Goal: Find specific page/section: Find specific page/section

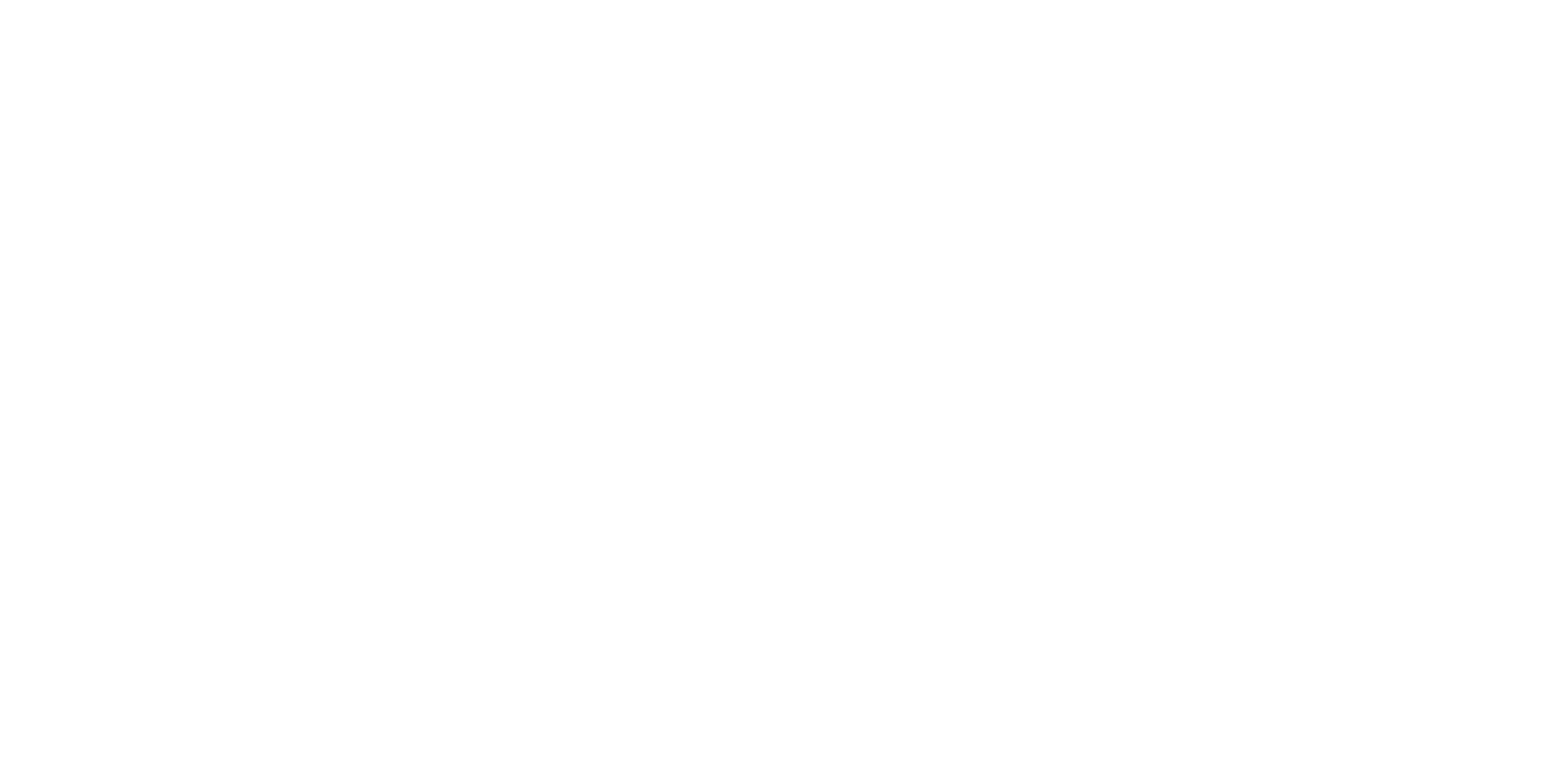
select select "Song"
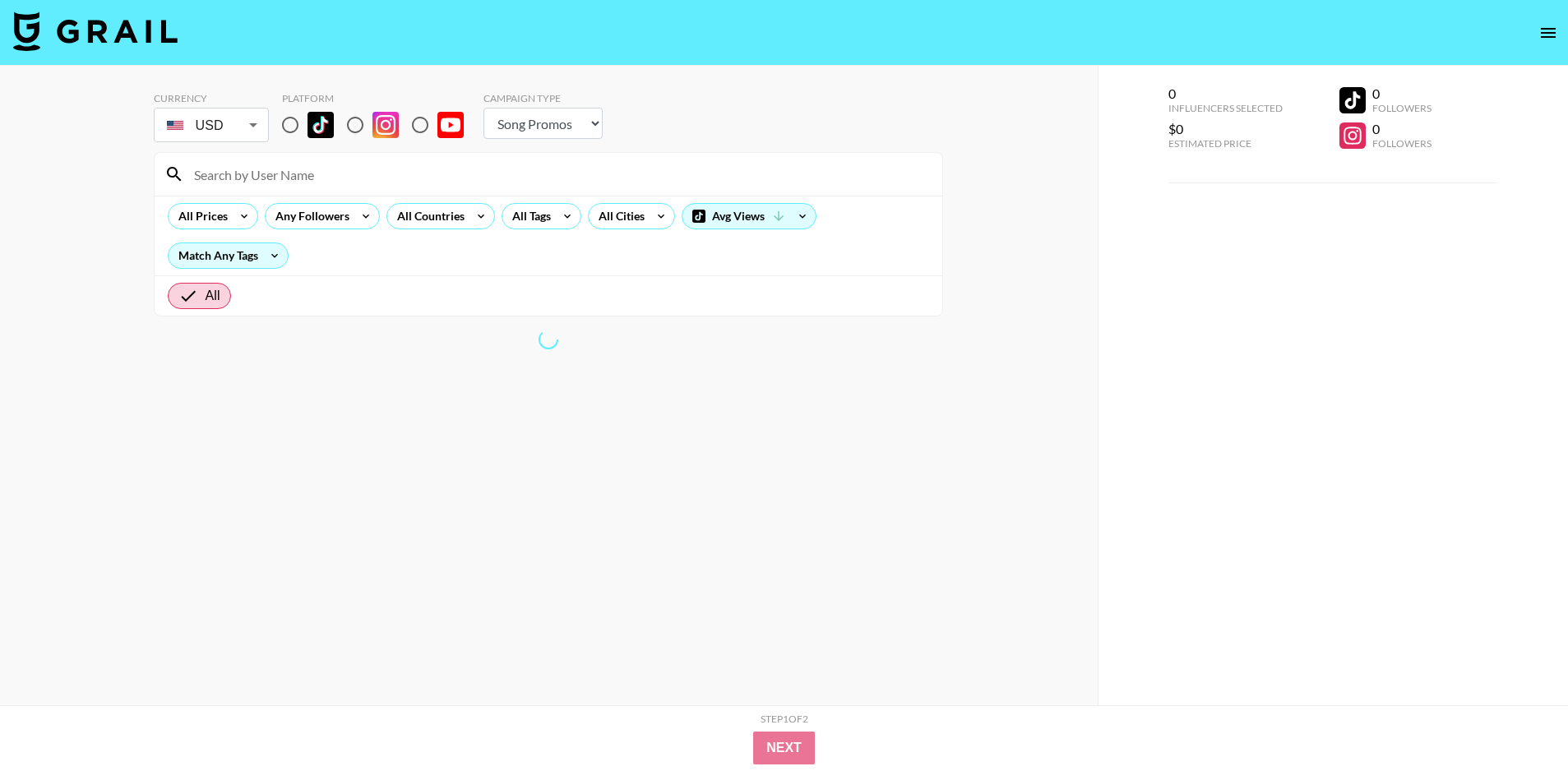
click at [294, 125] on input "radio" at bounding box center [290, 125] width 34 height 34
radio input "true"
click at [296, 176] on input at bounding box center [557, 174] width 748 height 27
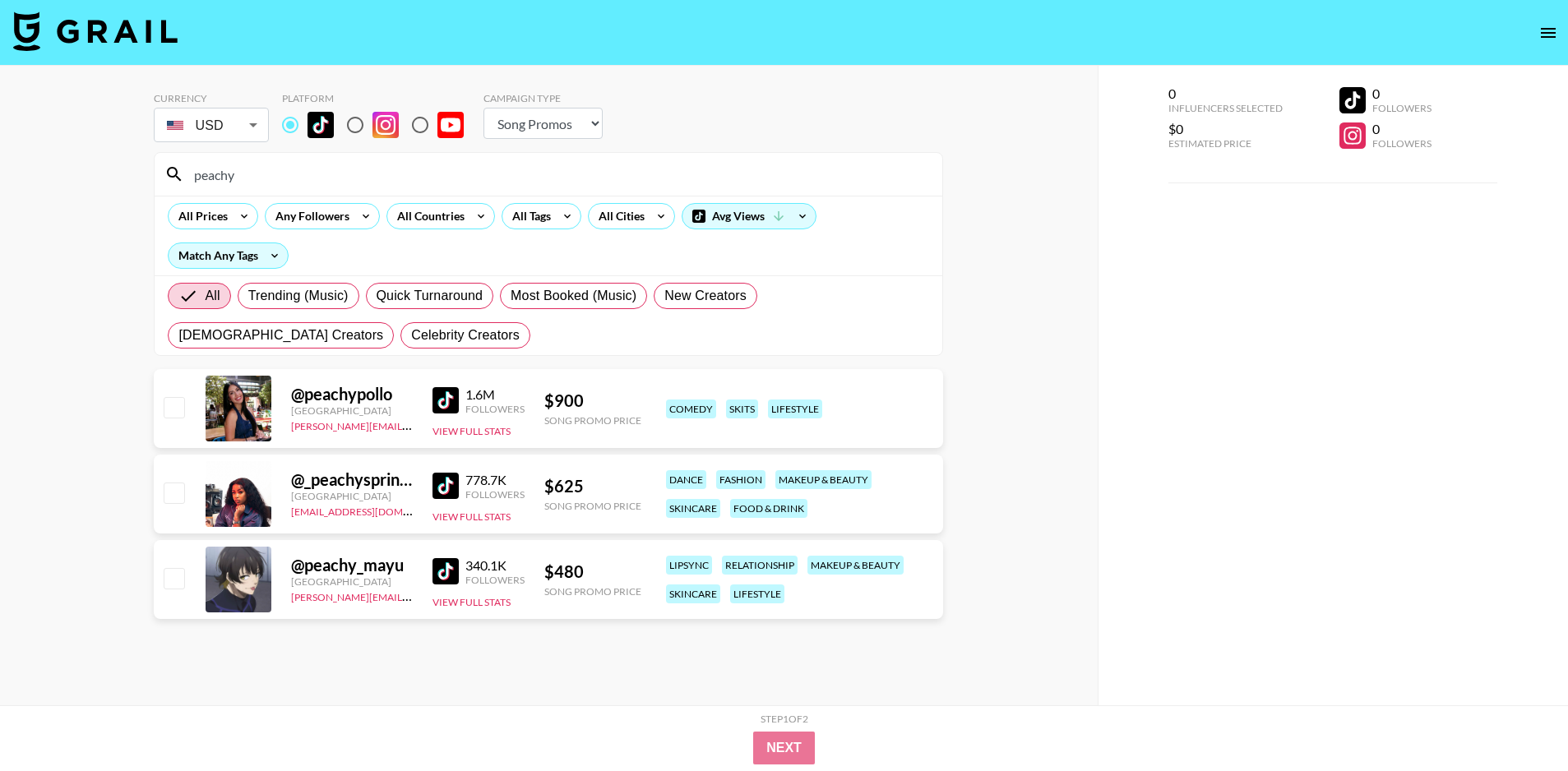
type input "peachy"
click at [349, 124] on input "radio" at bounding box center [355, 125] width 34 height 34
radio input "true"
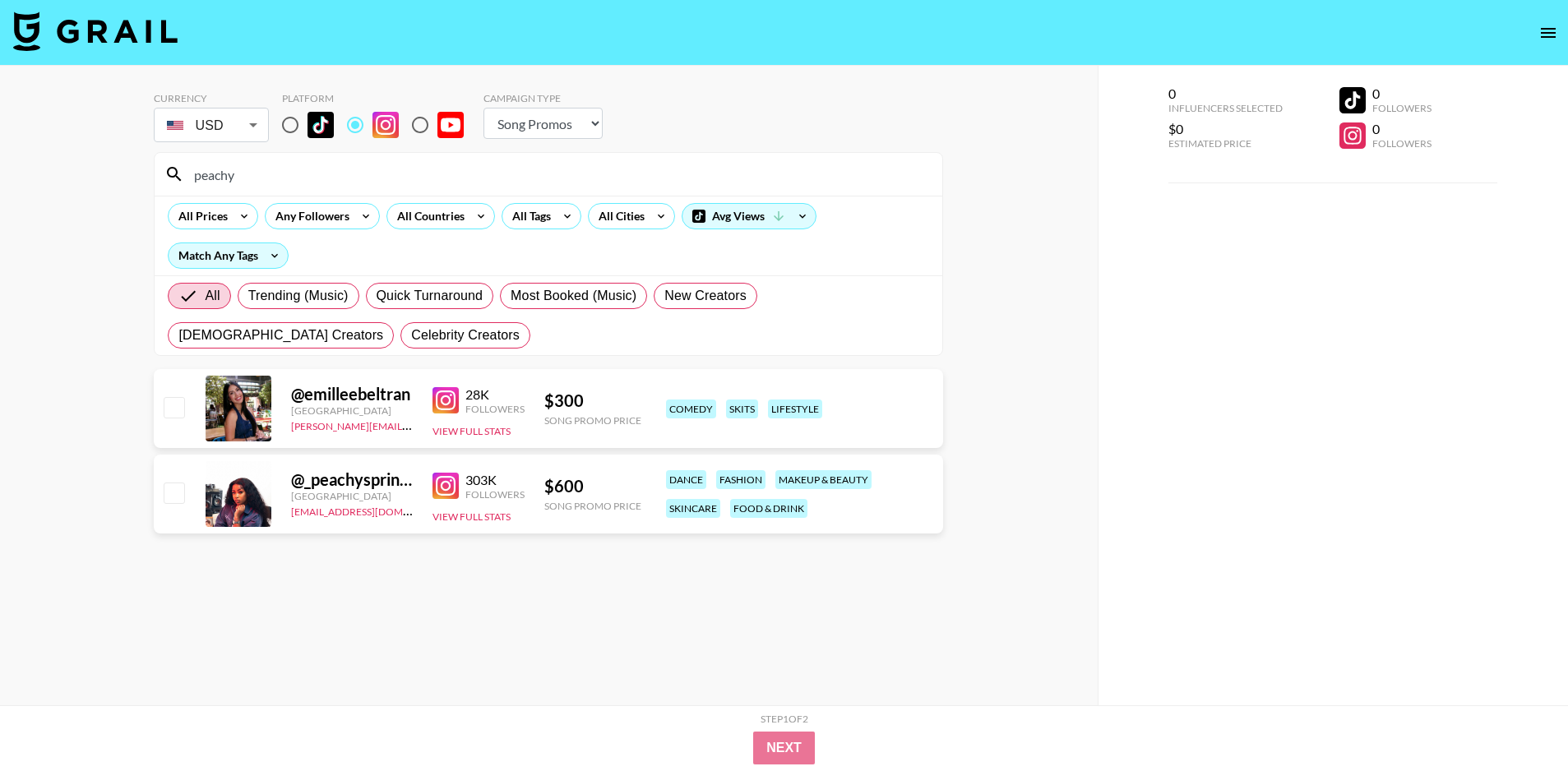
click at [448, 482] on img at bounding box center [446, 486] width 27 height 27
click at [228, 181] on input "peachy" at bounding box center [557, 174] width 748 height 27
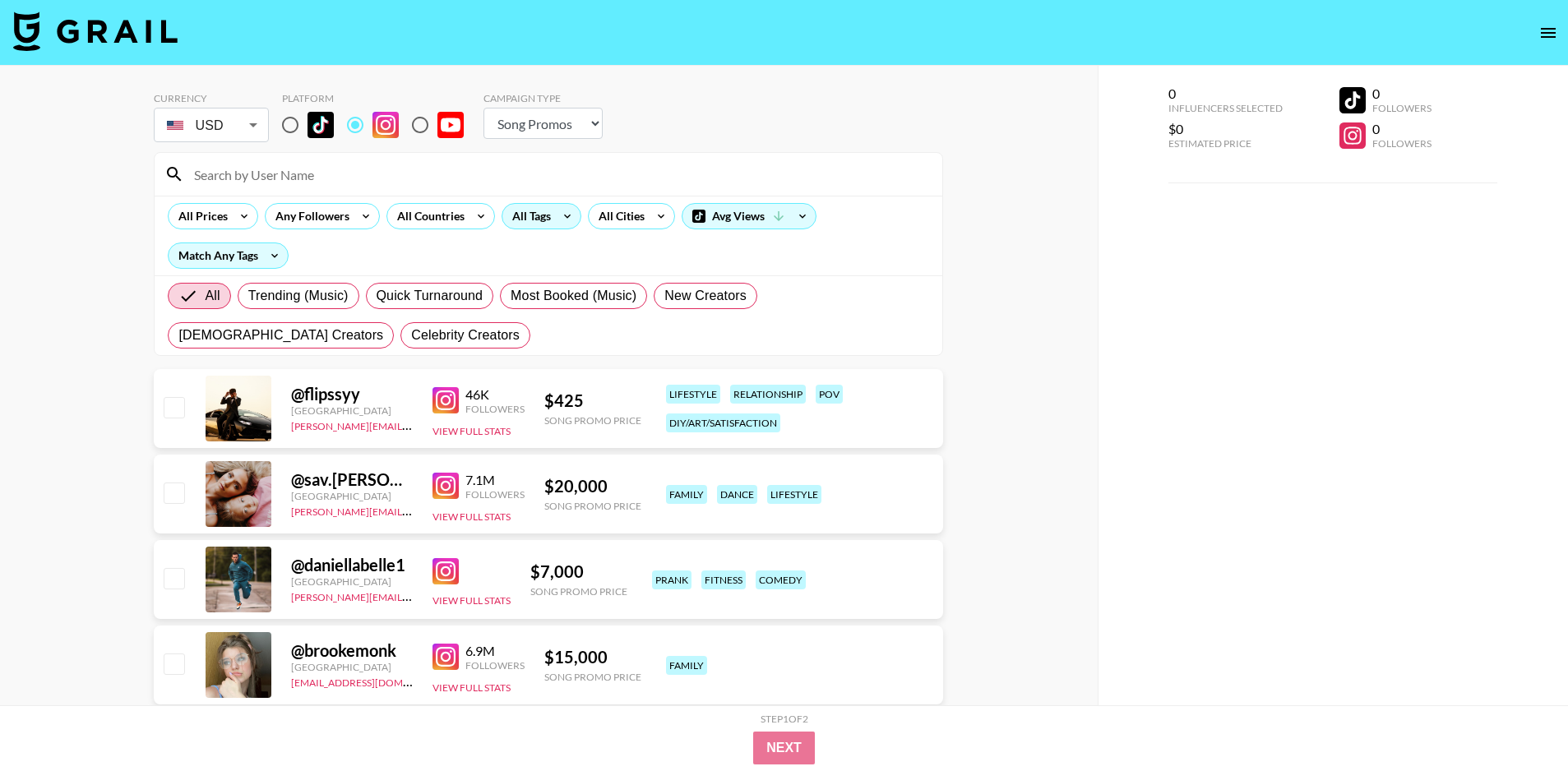
click at [531, 216] on div "All Tags" at bounding box center [528, 216] width 52 height 25
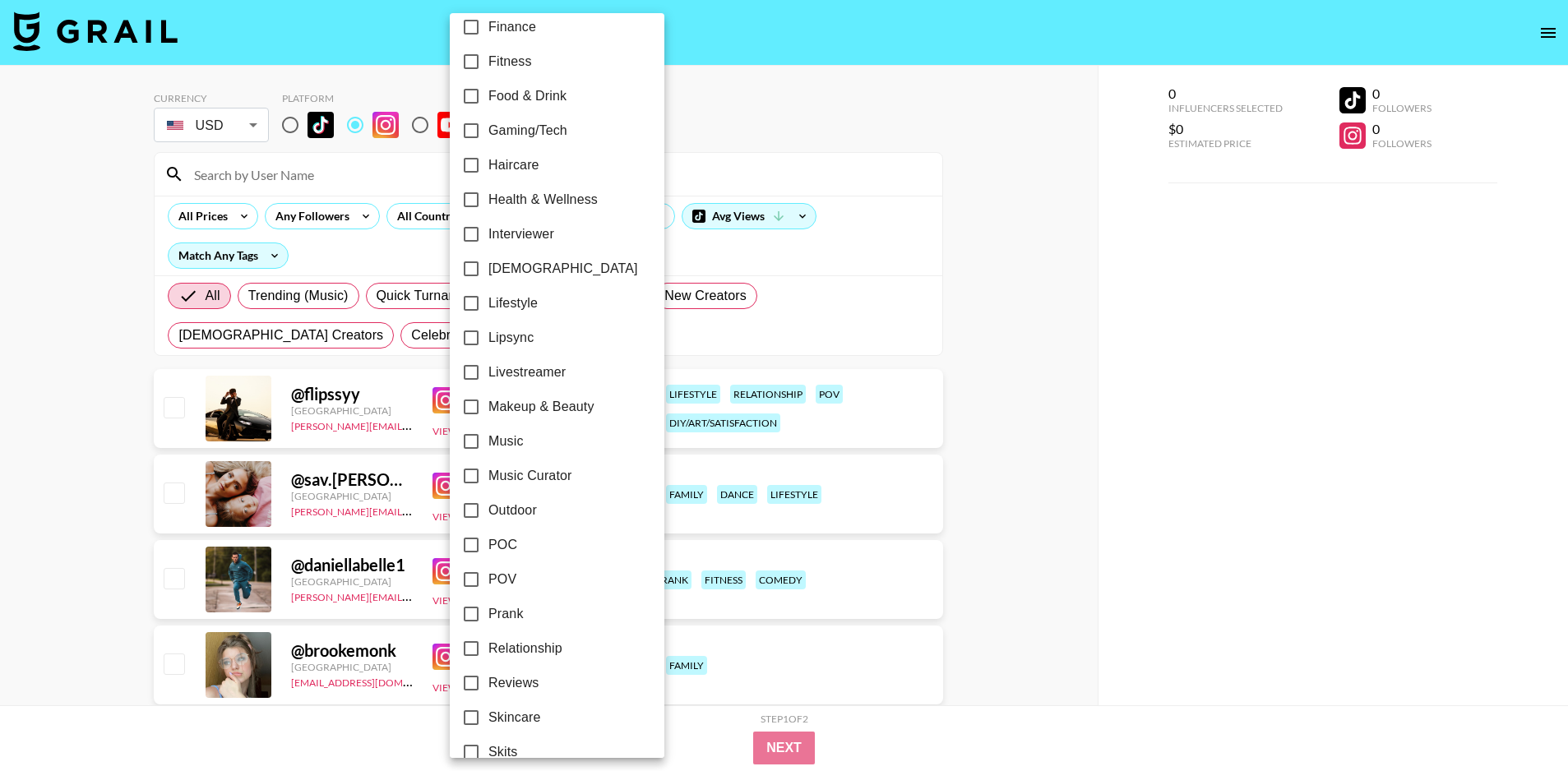
scroll to position [622, 0]
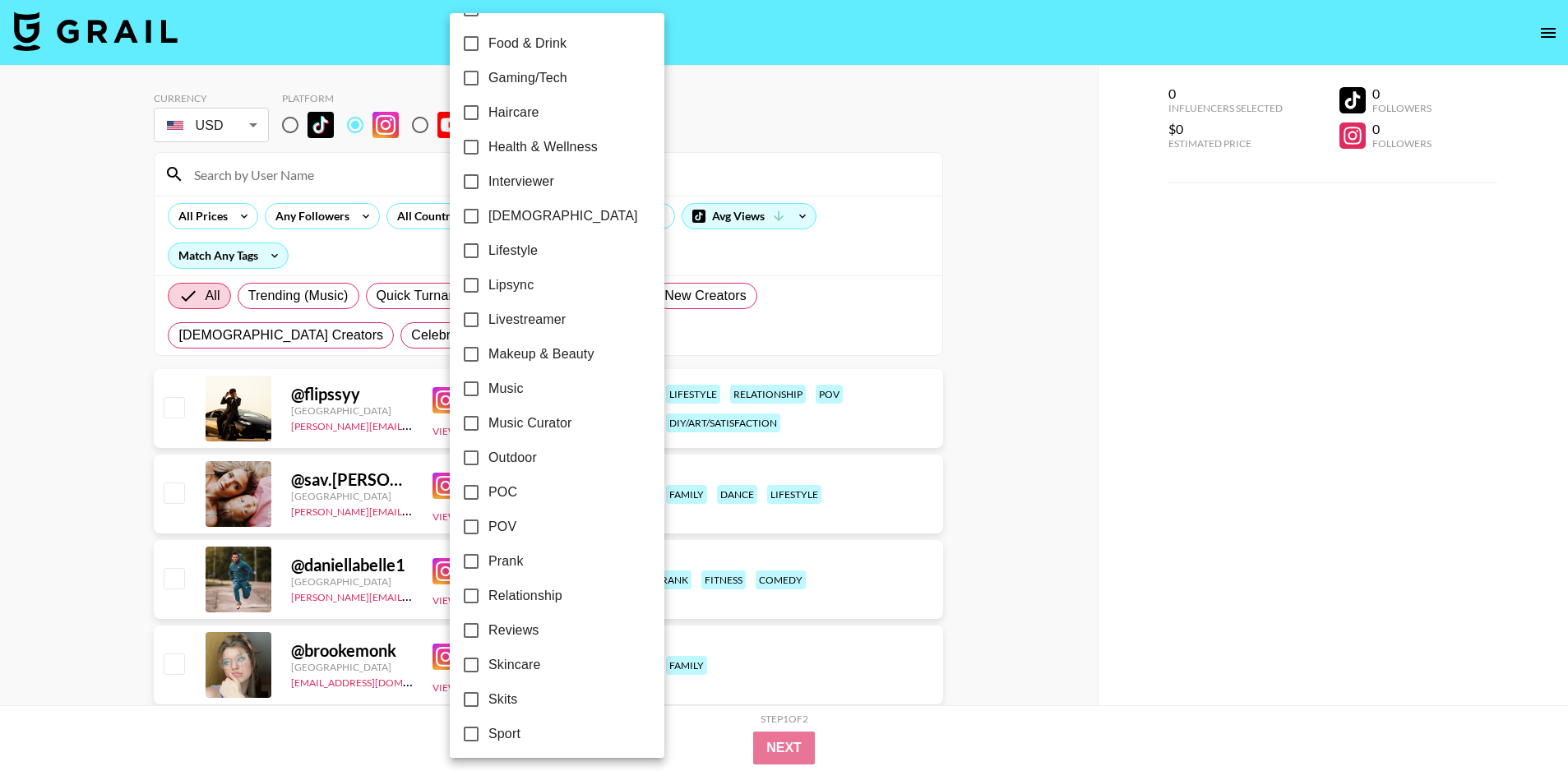
click at [514, 485] on span "POC" at bounding box center [502, 492] width 28 height 20
click at [488, 485] on input "POC" at bounding box center [471, 492] width 34 height 34
checkbox input "true"
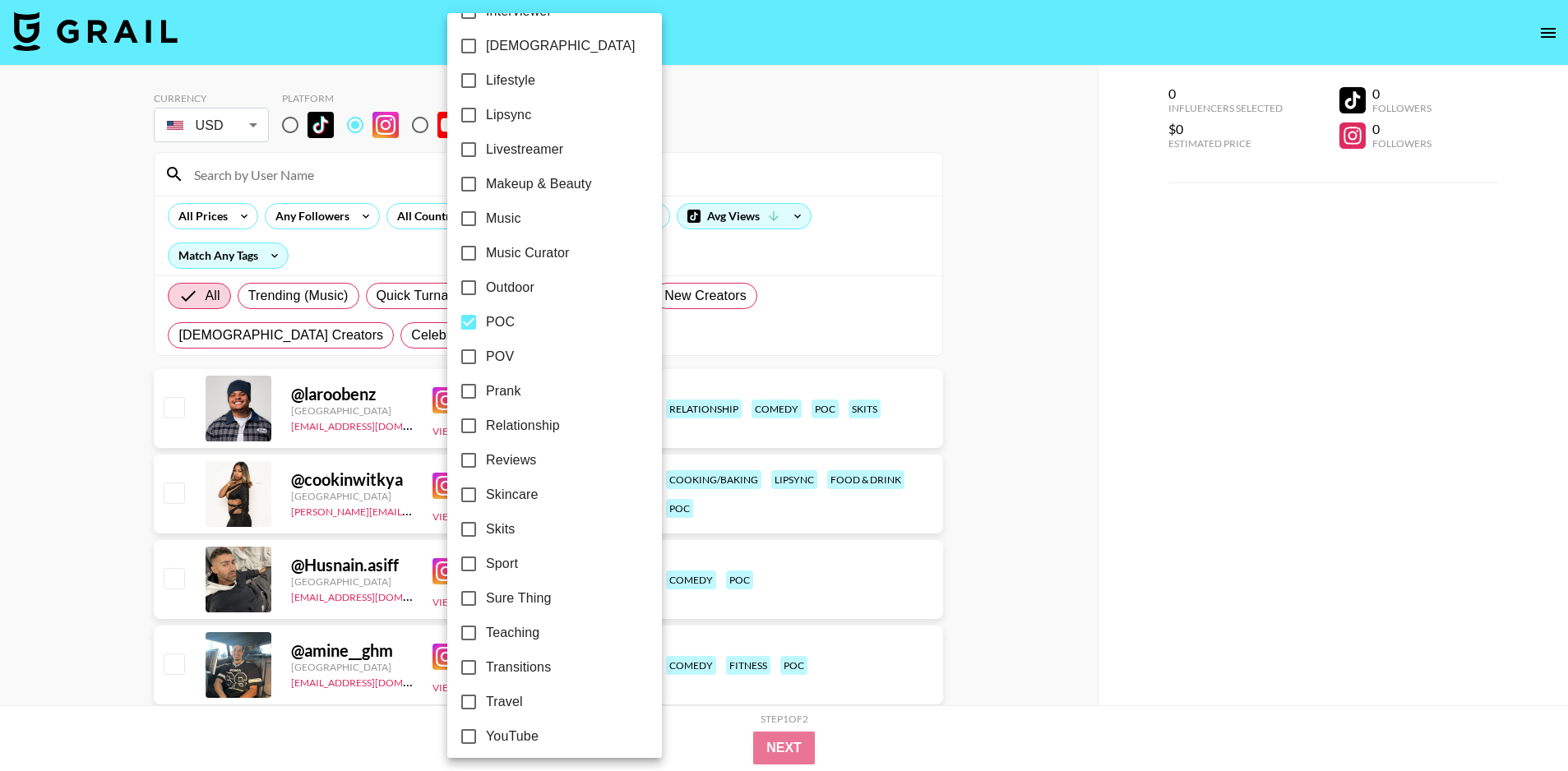
scroll to position [801, 0]
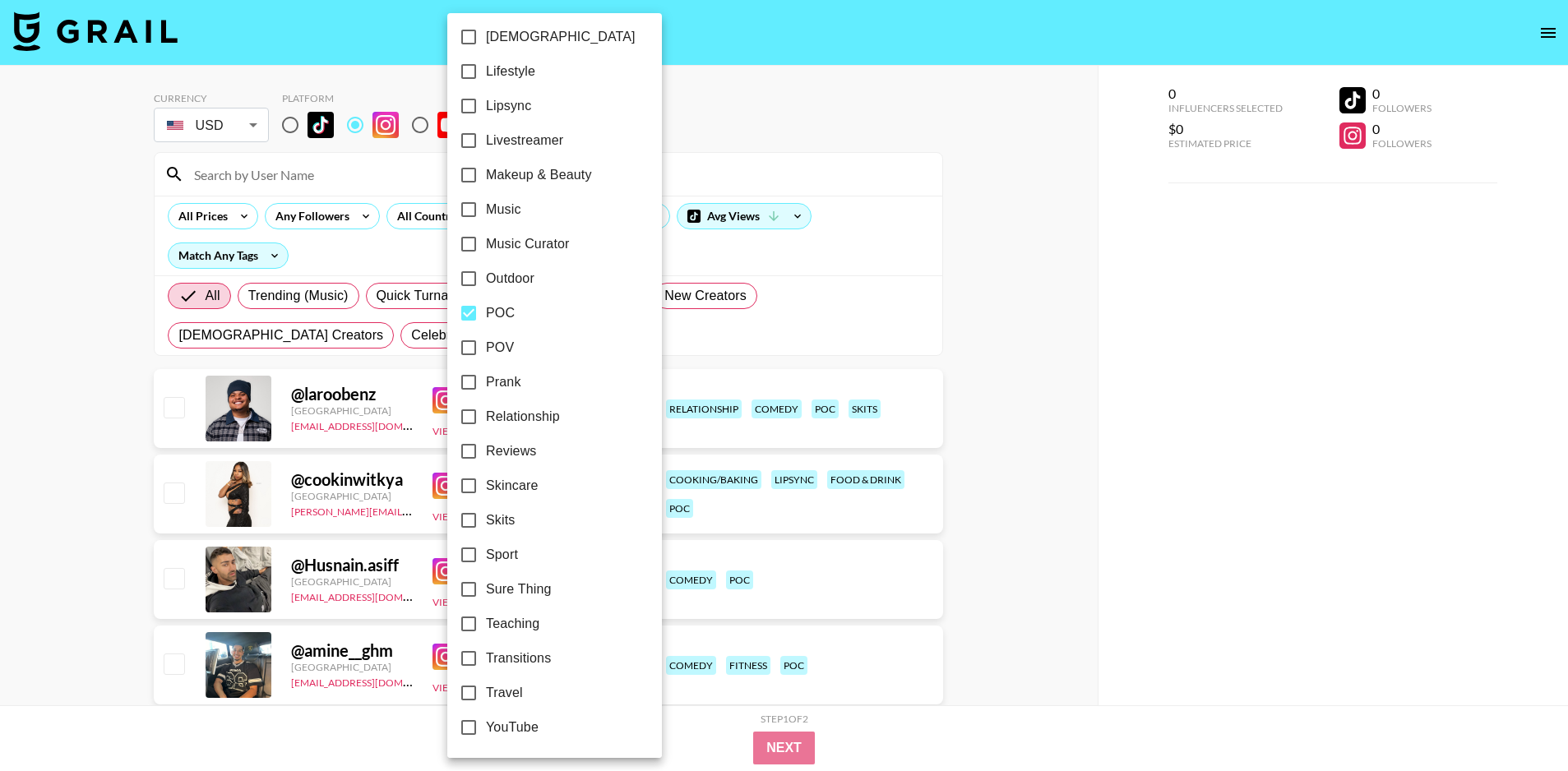
click at [509, 102] on span "Lipsync" at bounding box center [509, 105] width 46 height 20
click at [486, 102] on input "Lipsync" at bounding box center [468, 106] width 34 height 34
checkbox input "true"
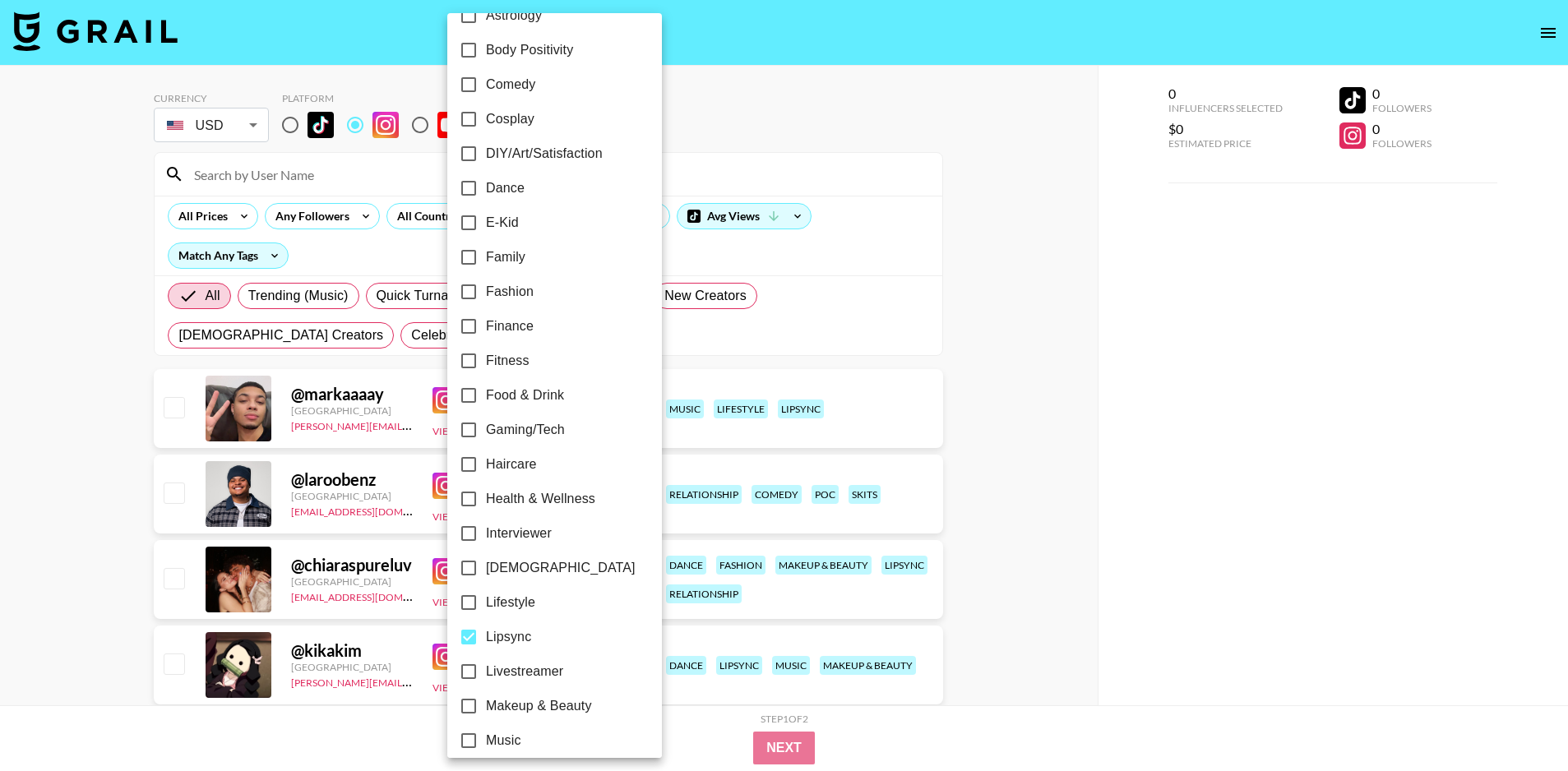
scroll to position [0, 0]
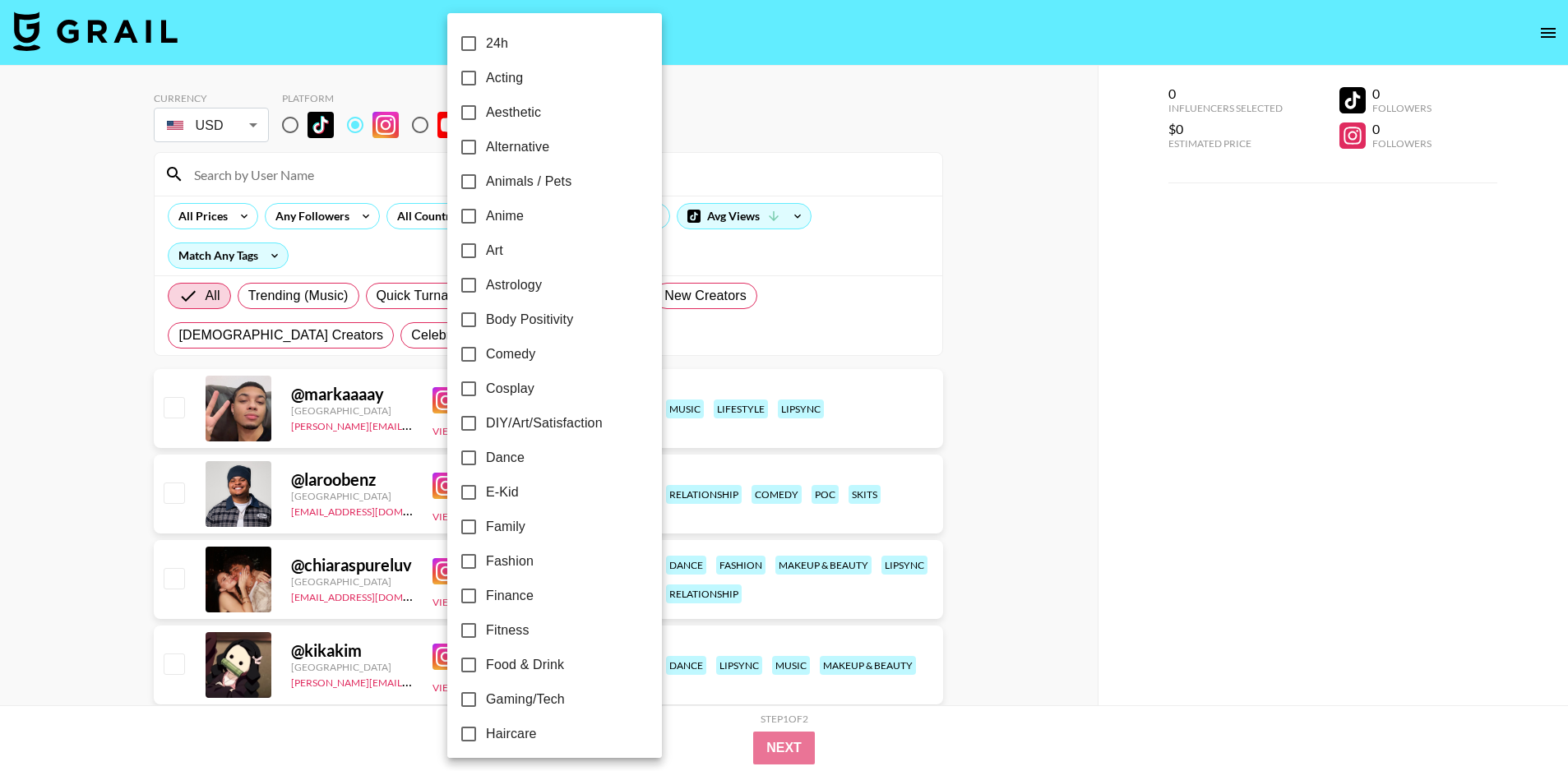
click at [939, 138] on div at bounding box center [784, 385] width 1568 height 771
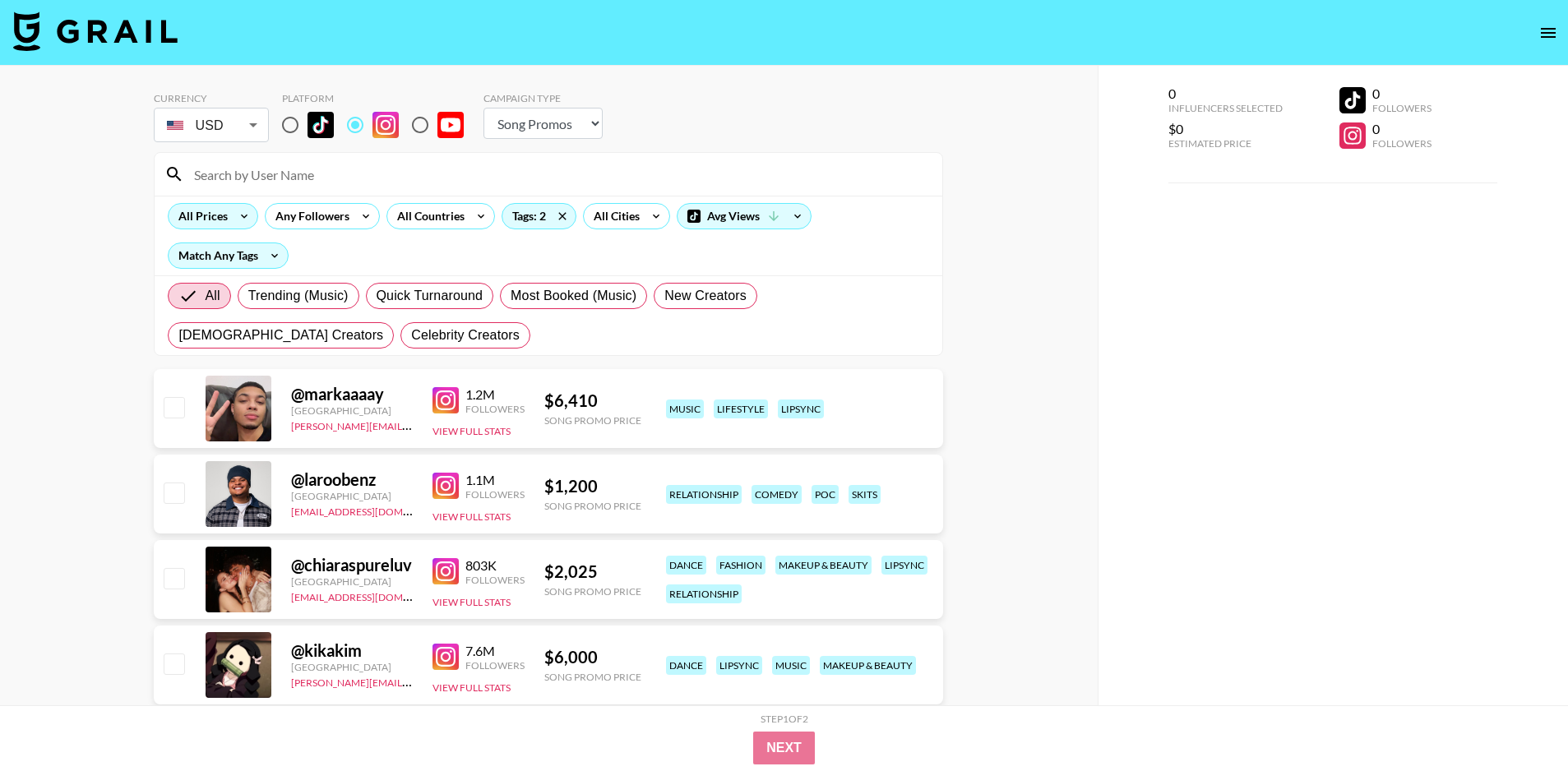
click at [224, 213] on div "All Prices" at bounding box center [200, 216] width 63 height 25
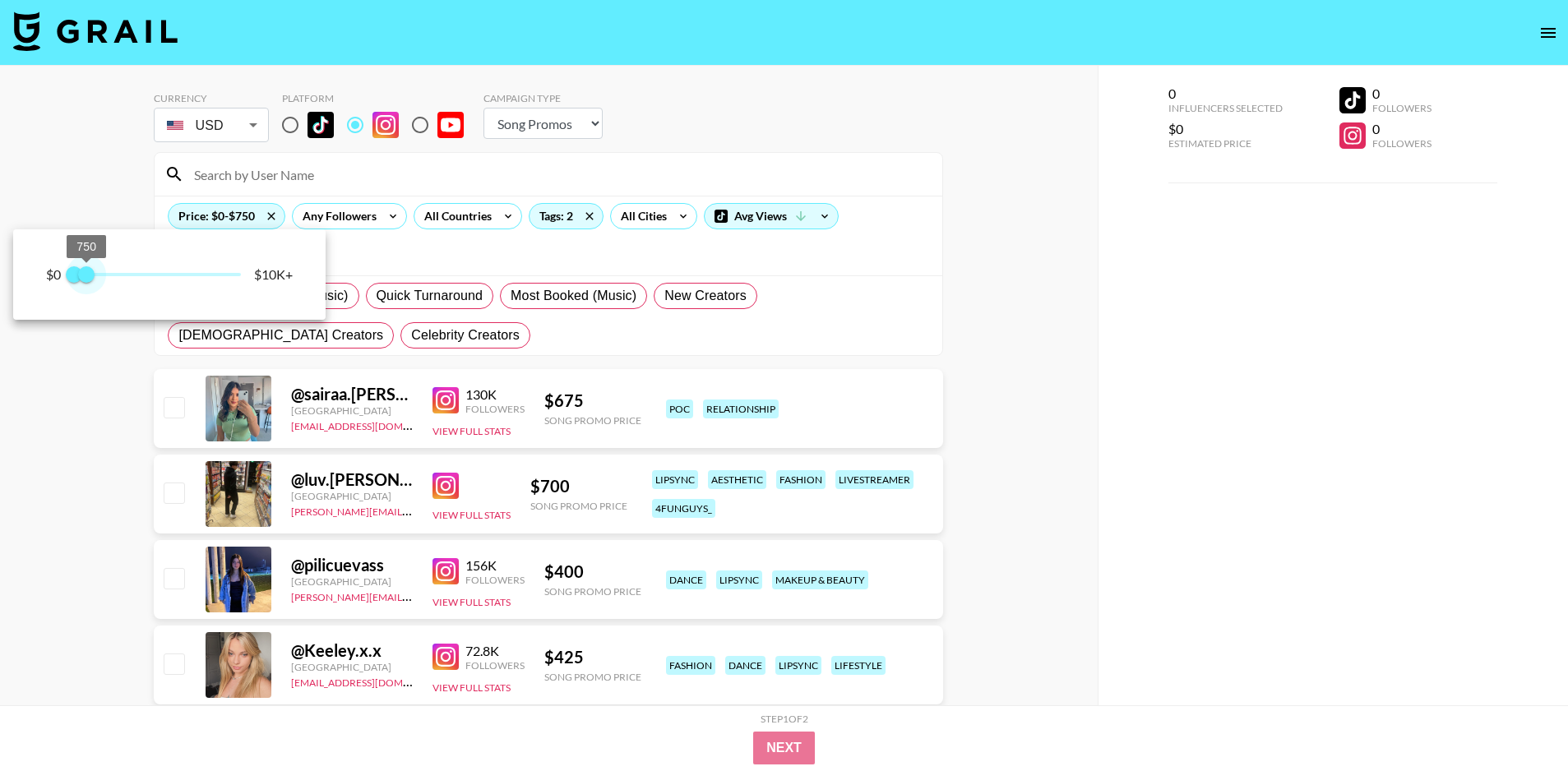
type input "1000"
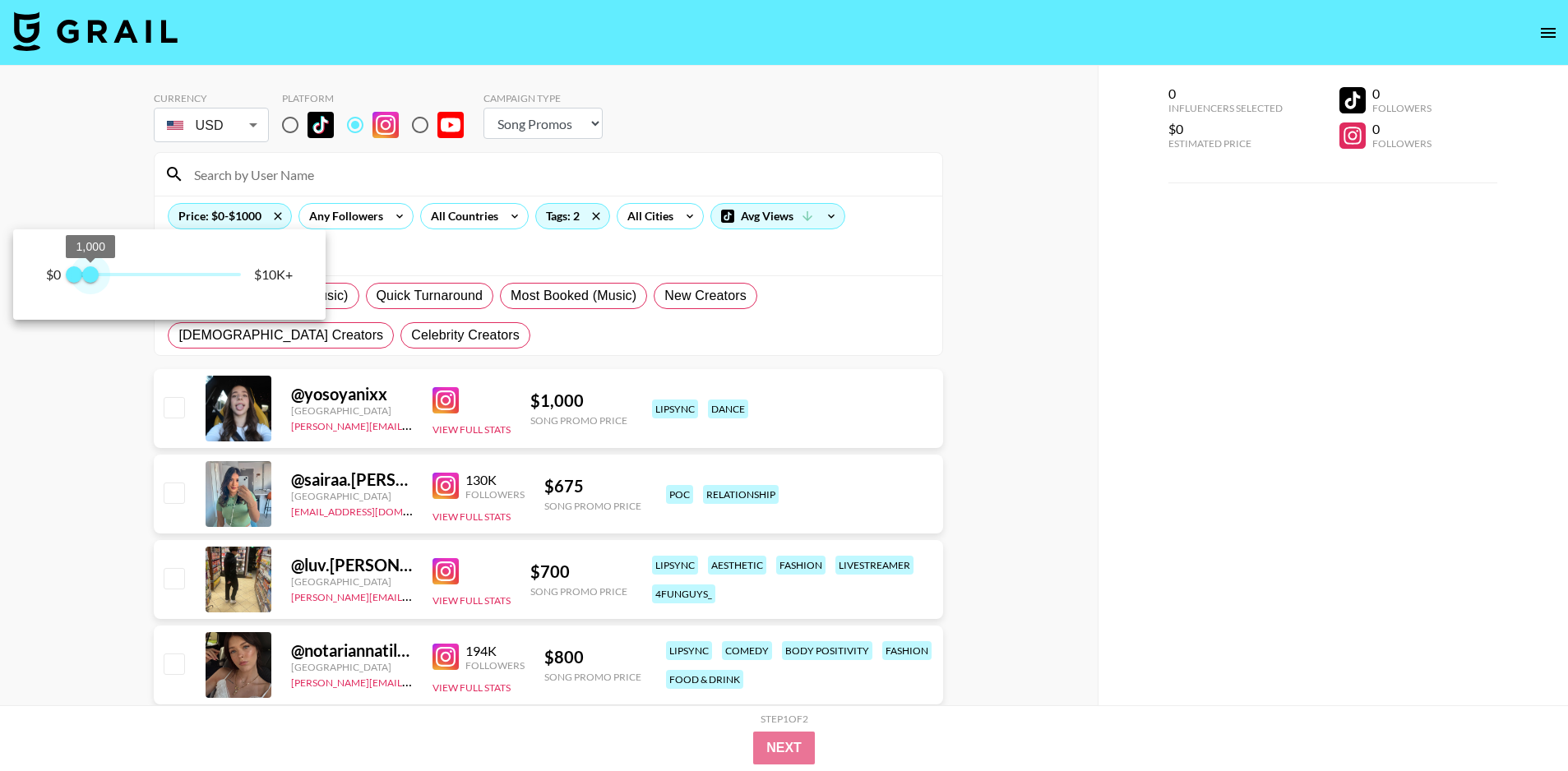
drag, startPoint x: 235, startPoint y: 277, endPoint x: 90, endPoint y: 283, distance: 145.1
click at [90, 283] on span "1,000" at bounding box center [90, 274] width 16 height 16
click at [1031, 413] on div at bounding box center [784, 385] width 1568 height 771
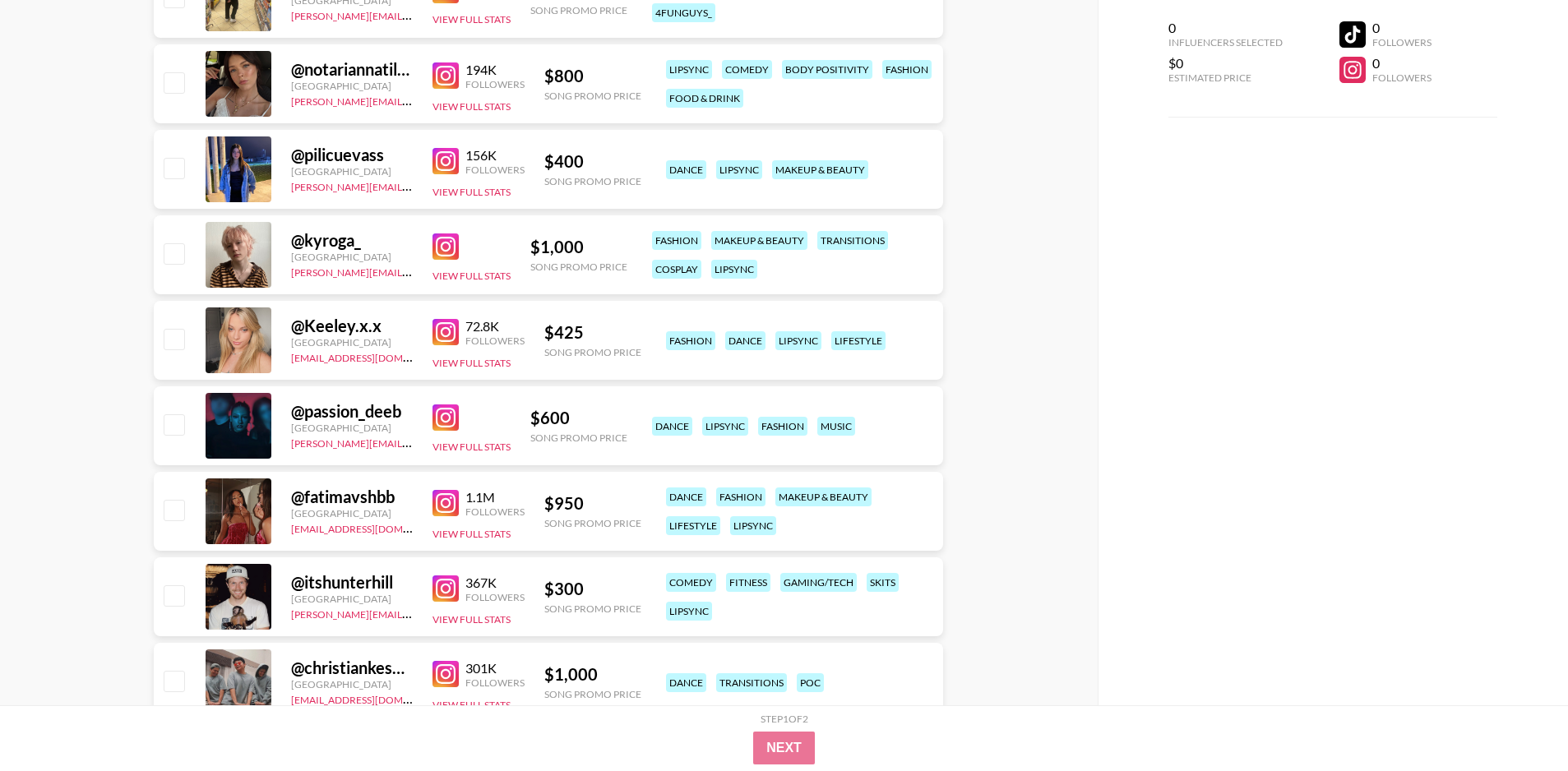
scroll to position [626, 0]
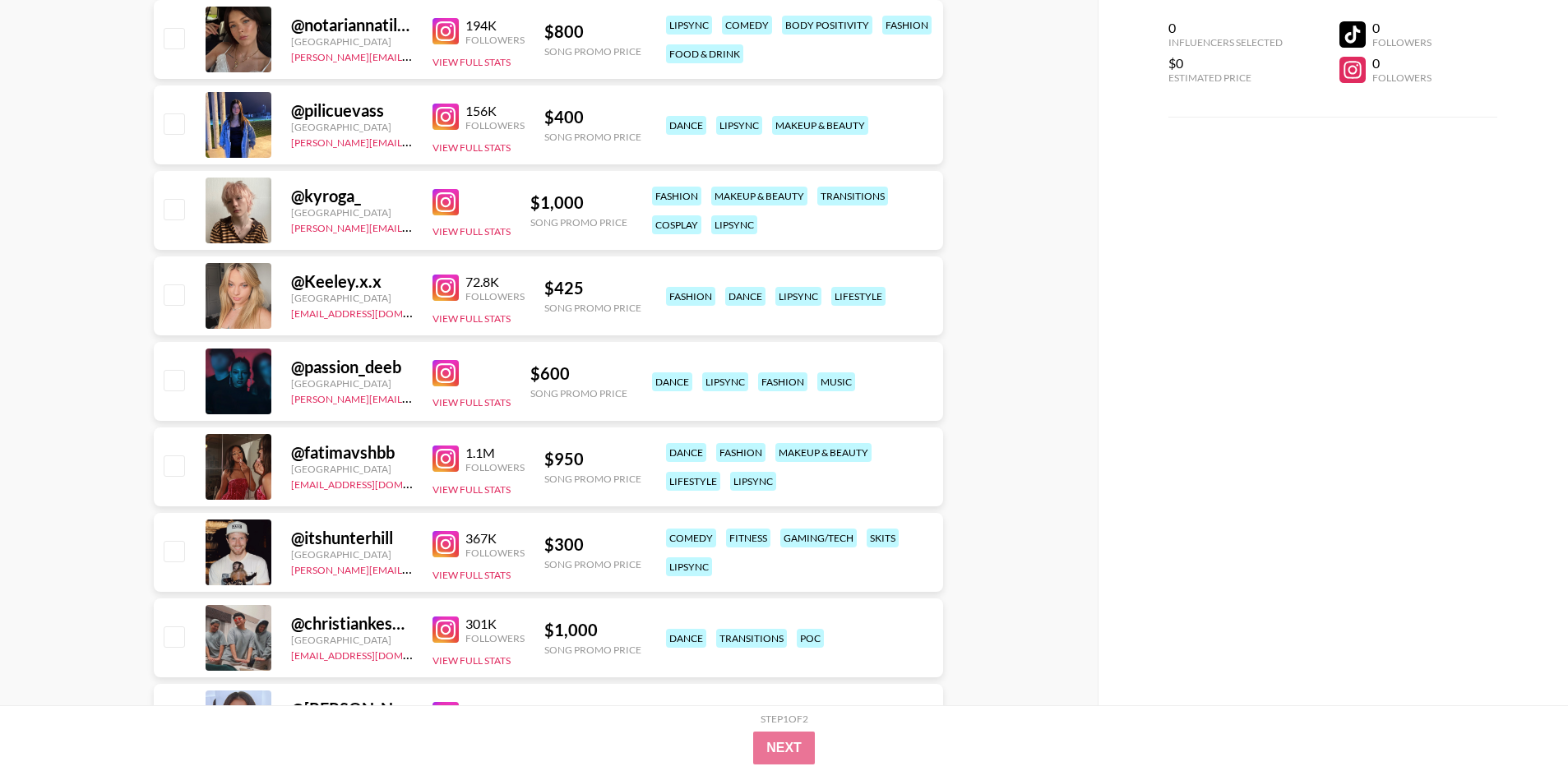
click at [436, 457] on img at bounding box center [446, 459] width 27 height 27
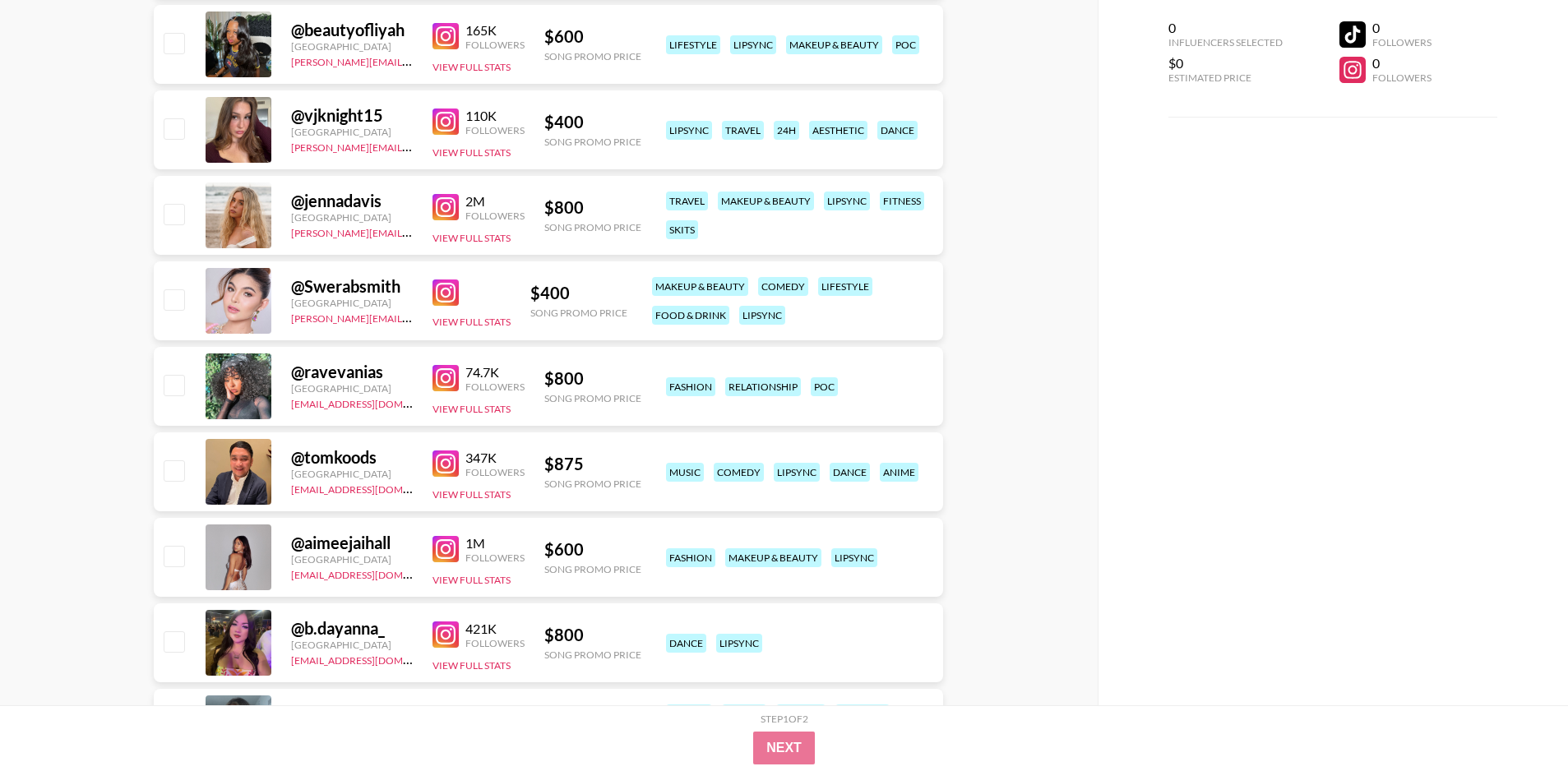
scroll to position [1736, 0]
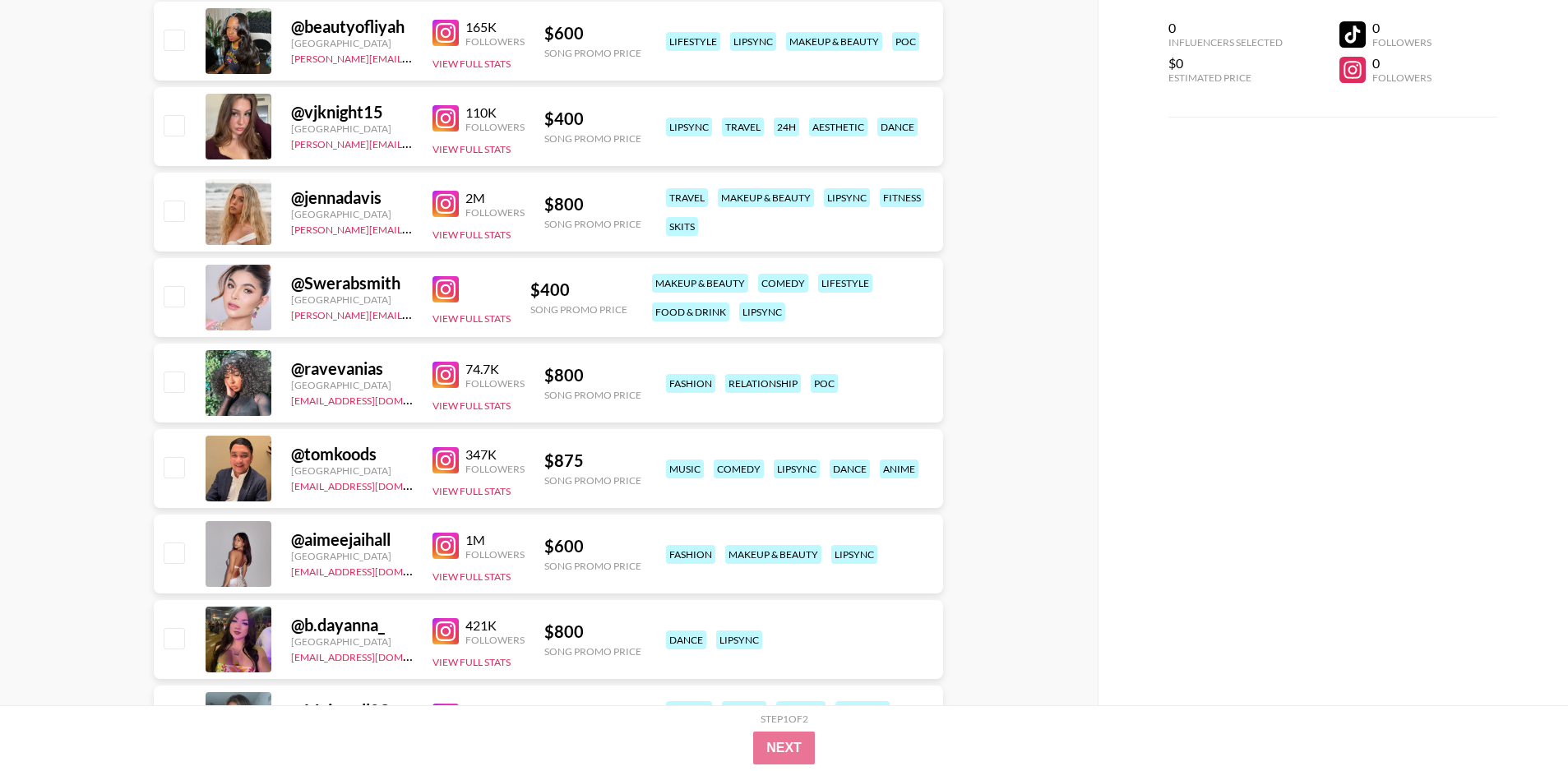
click at [446, 542] on img at bounding box center [446, 546] width 27 height 27
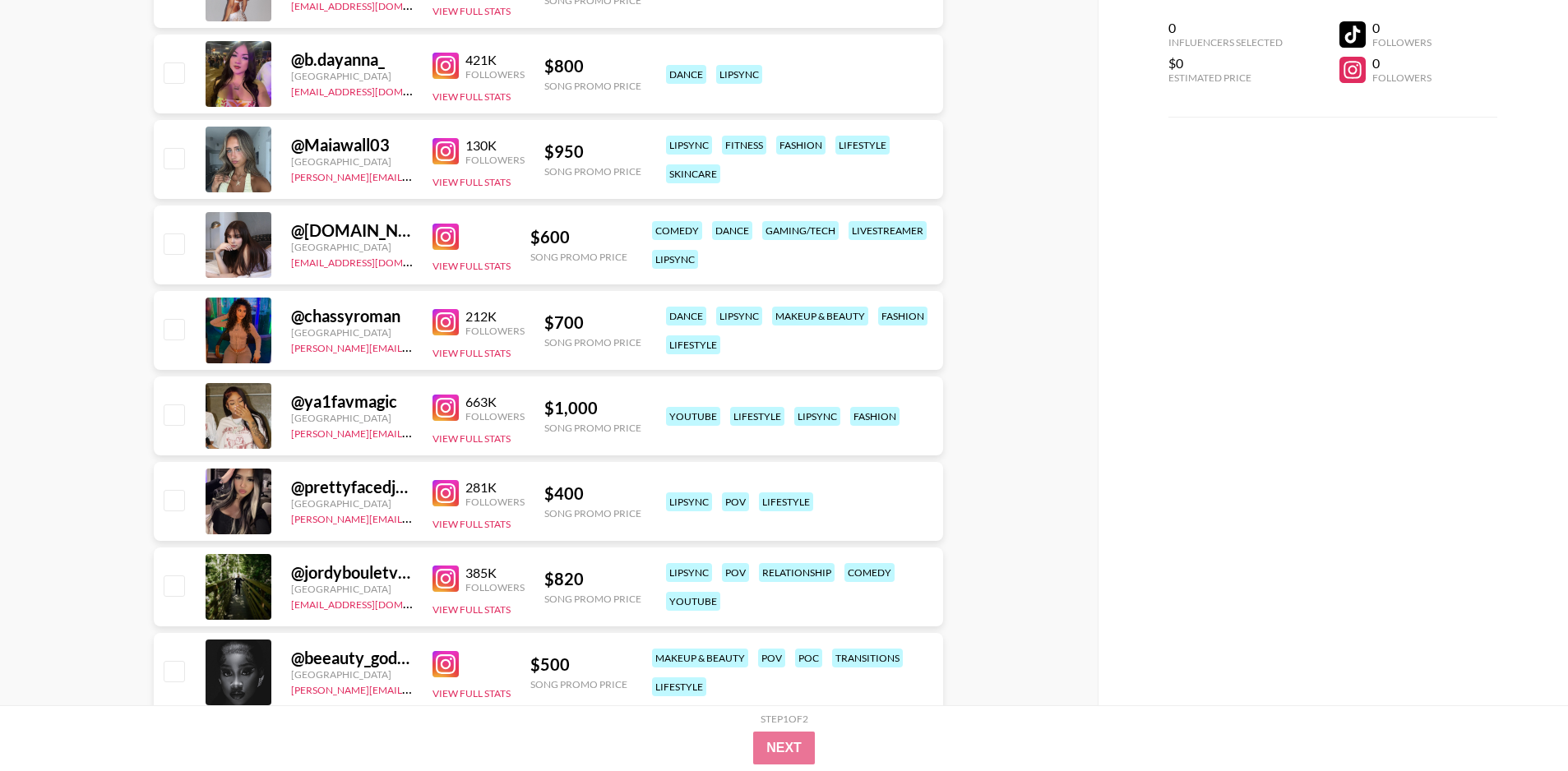
scroll to position [2362, 0]
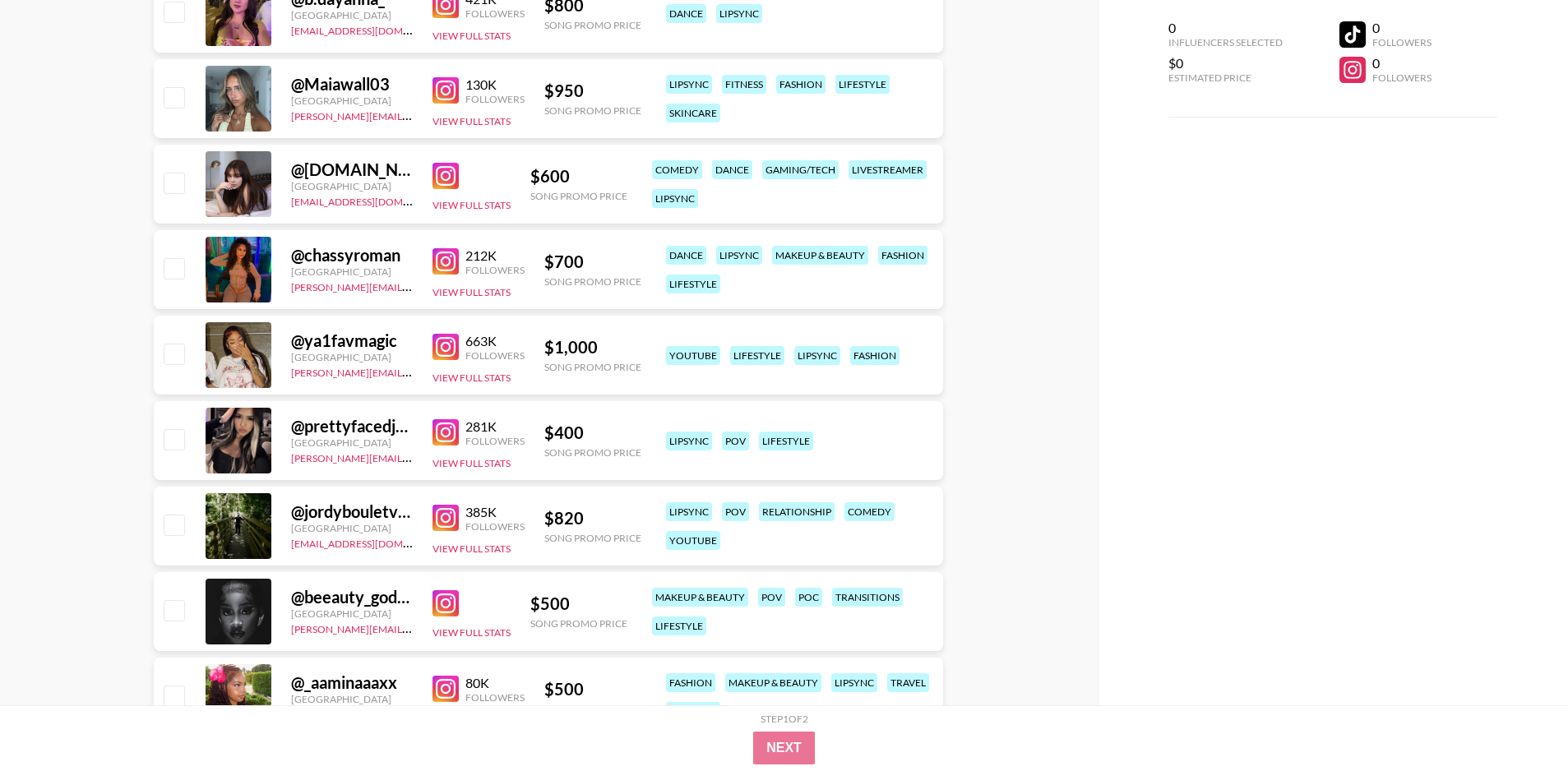
click at [443, 431] on img at bounding box center [446, 432] width 27 height 27
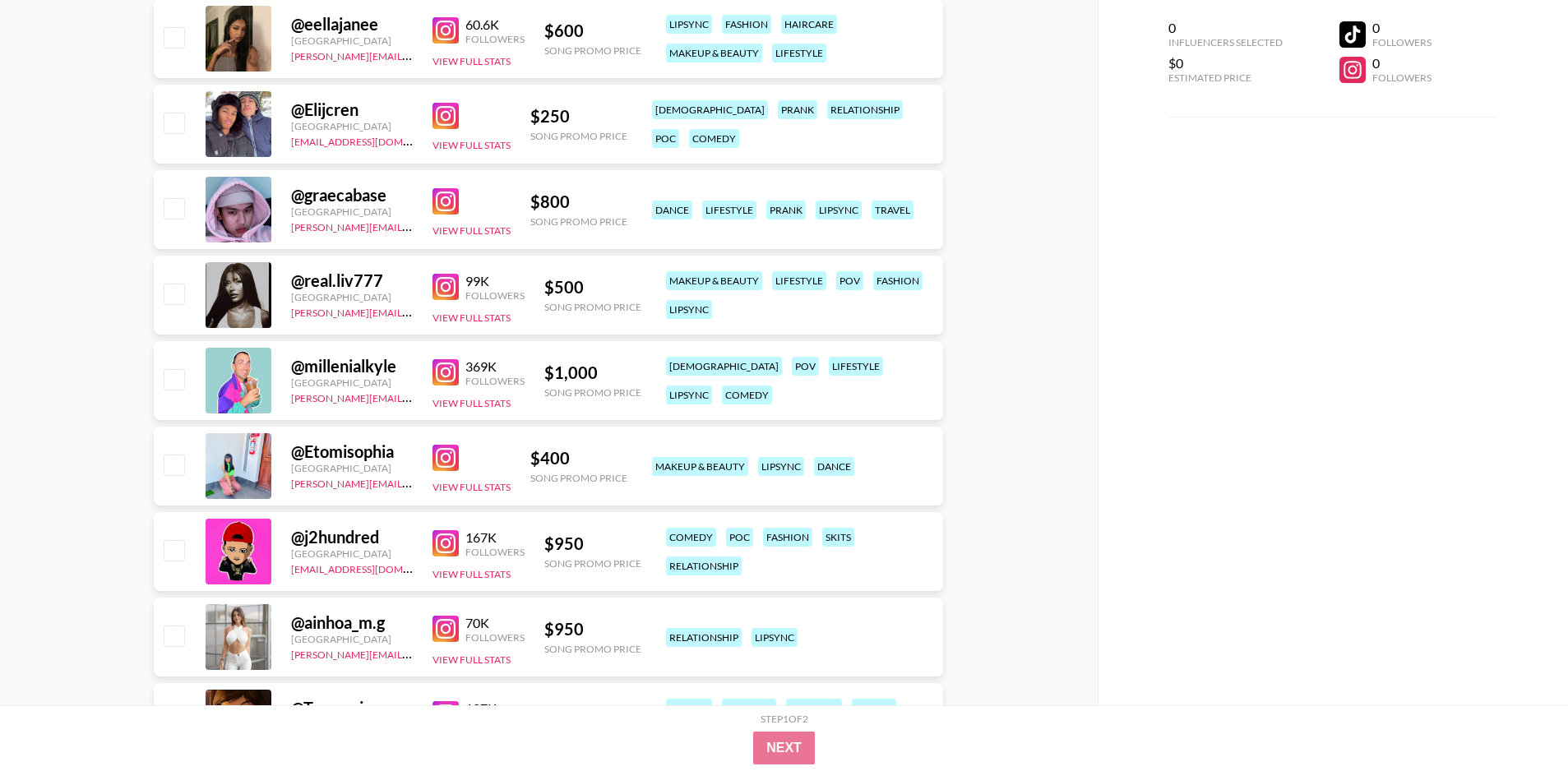
scroll to position [3987, 0]
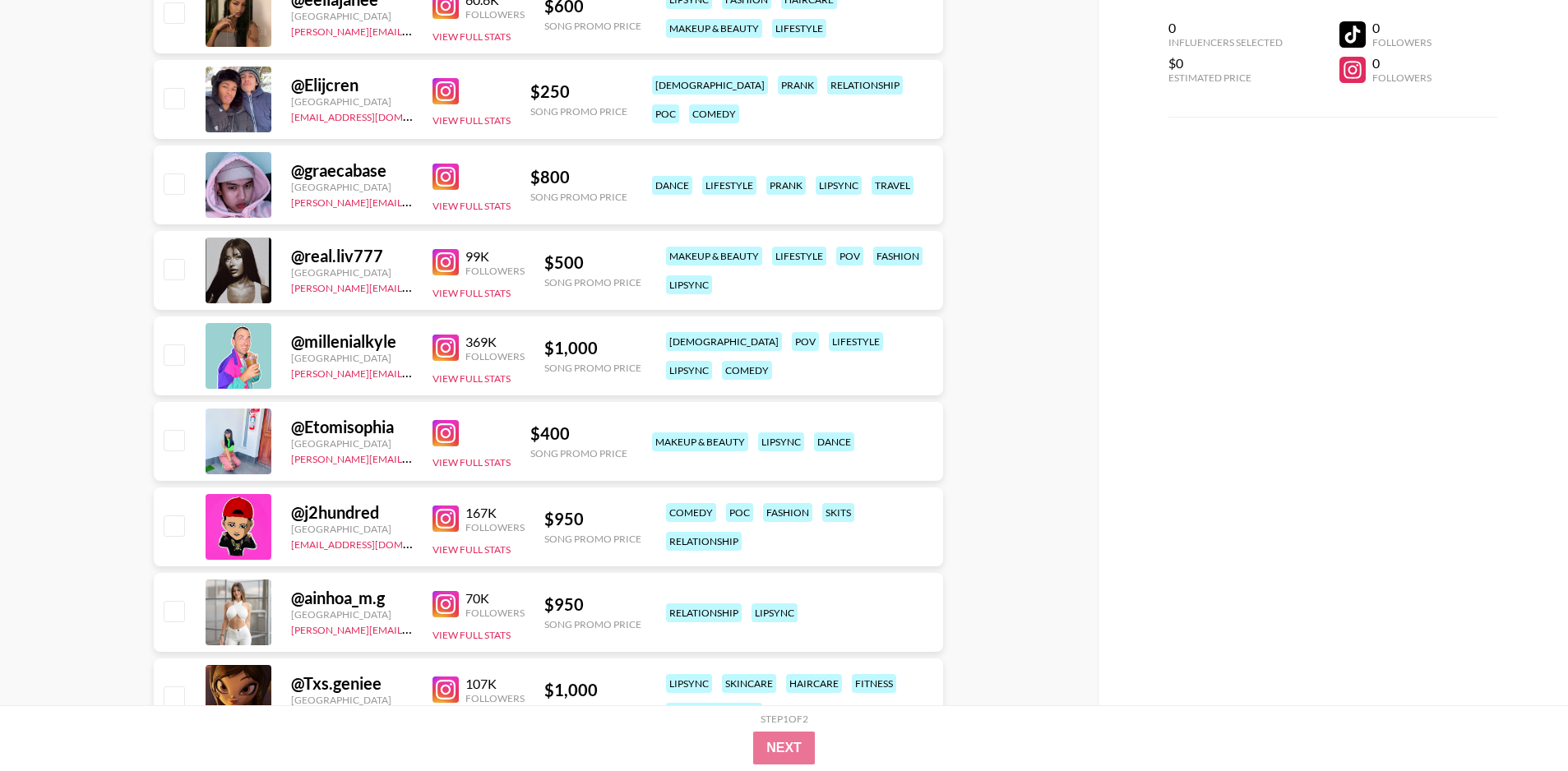
click at [434, 254] on img at bounding box center [446, 263] width 27 height 27
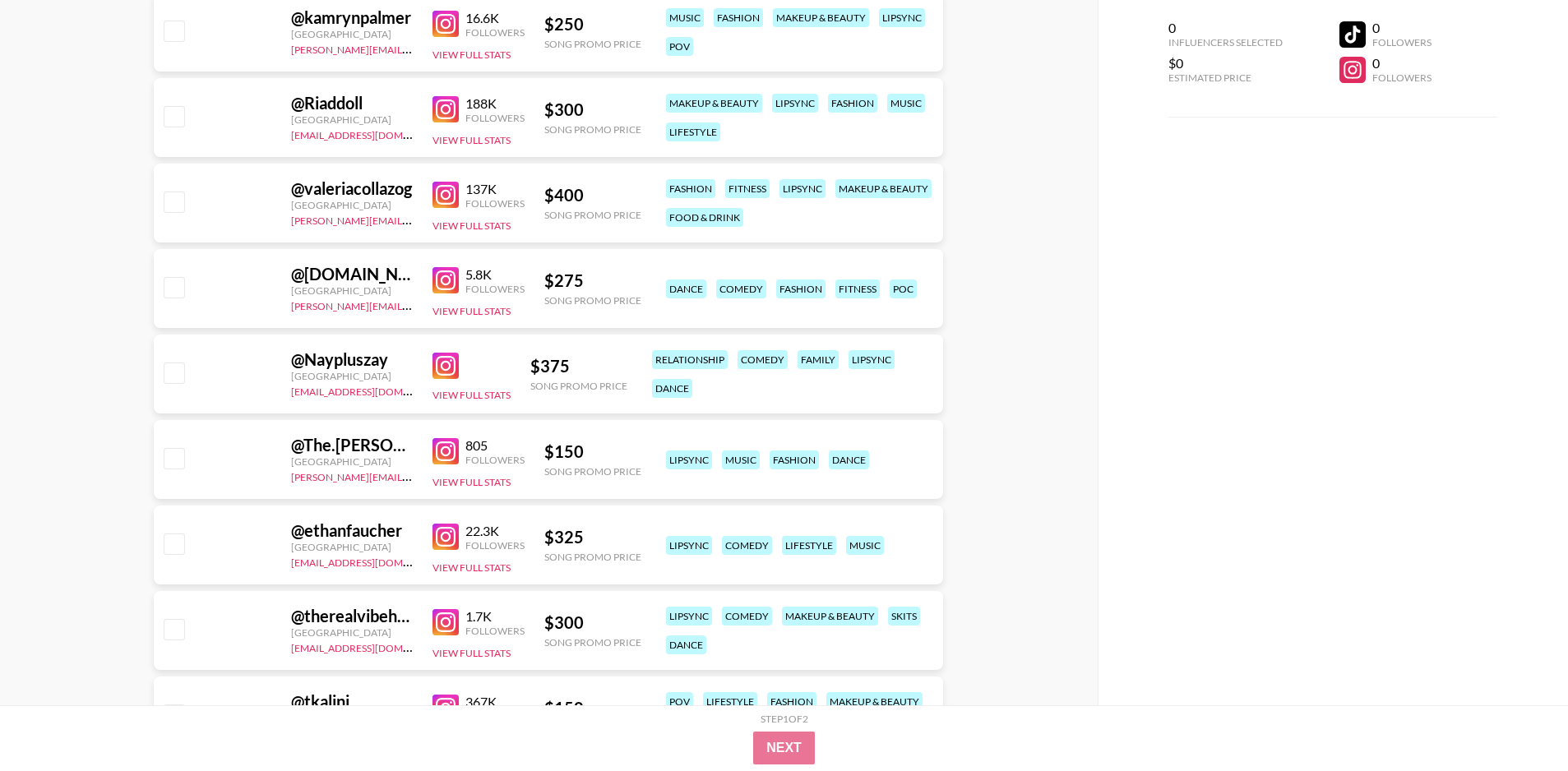
scroll to position [17482, 0]
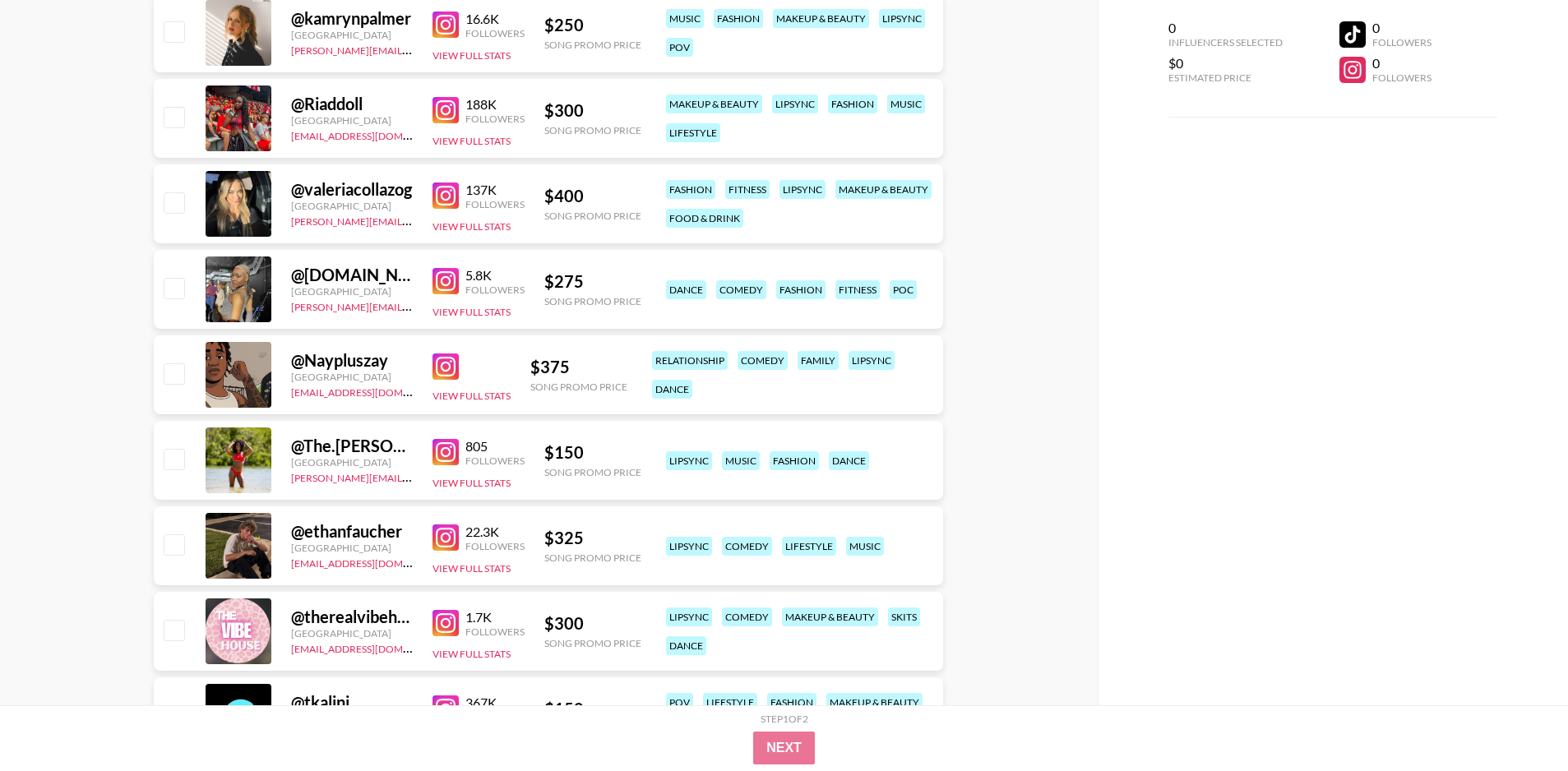
click at [440, 104] on img at bounding box center [446, 110] width 27 height 27
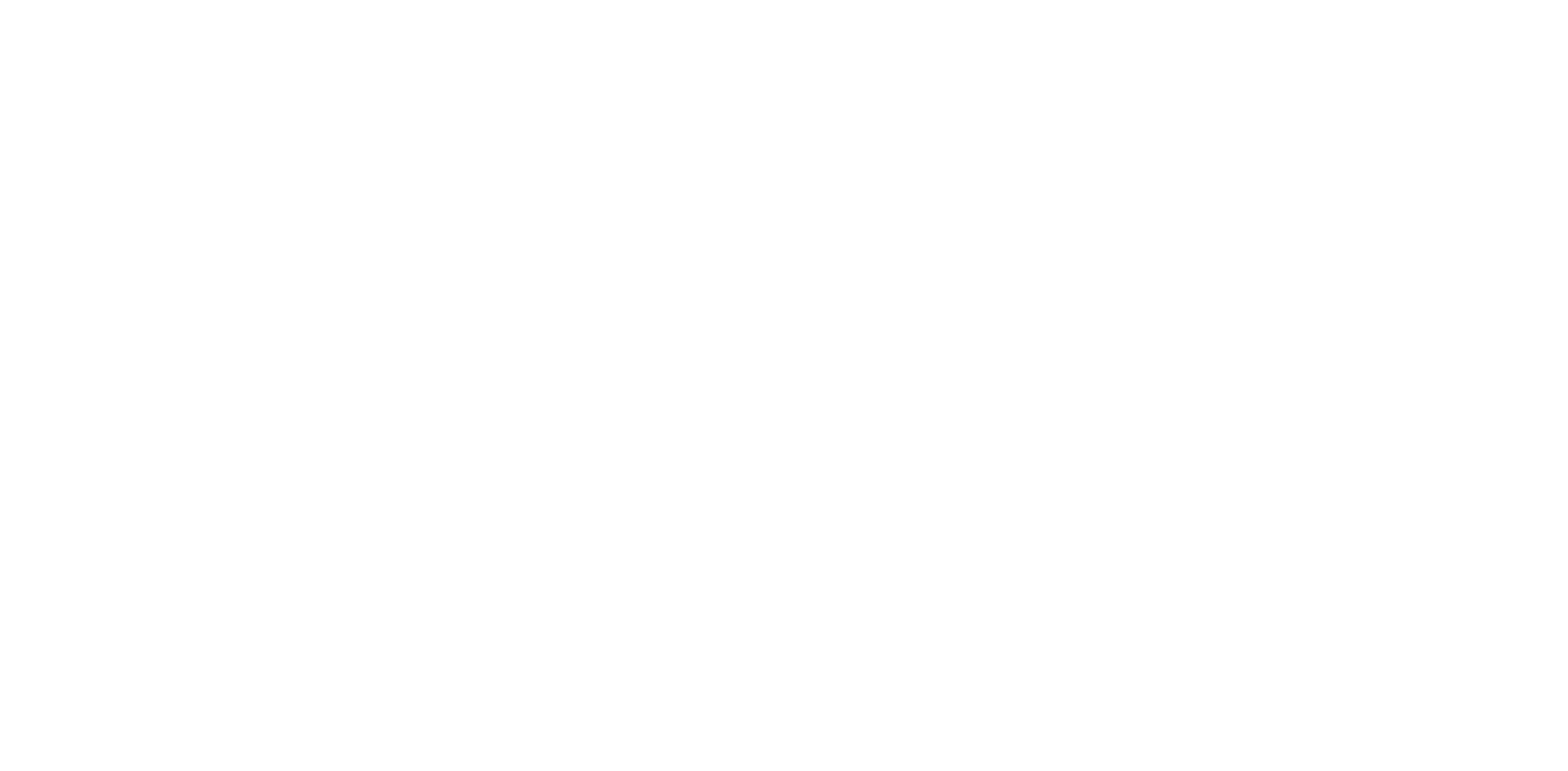
select select "Song"
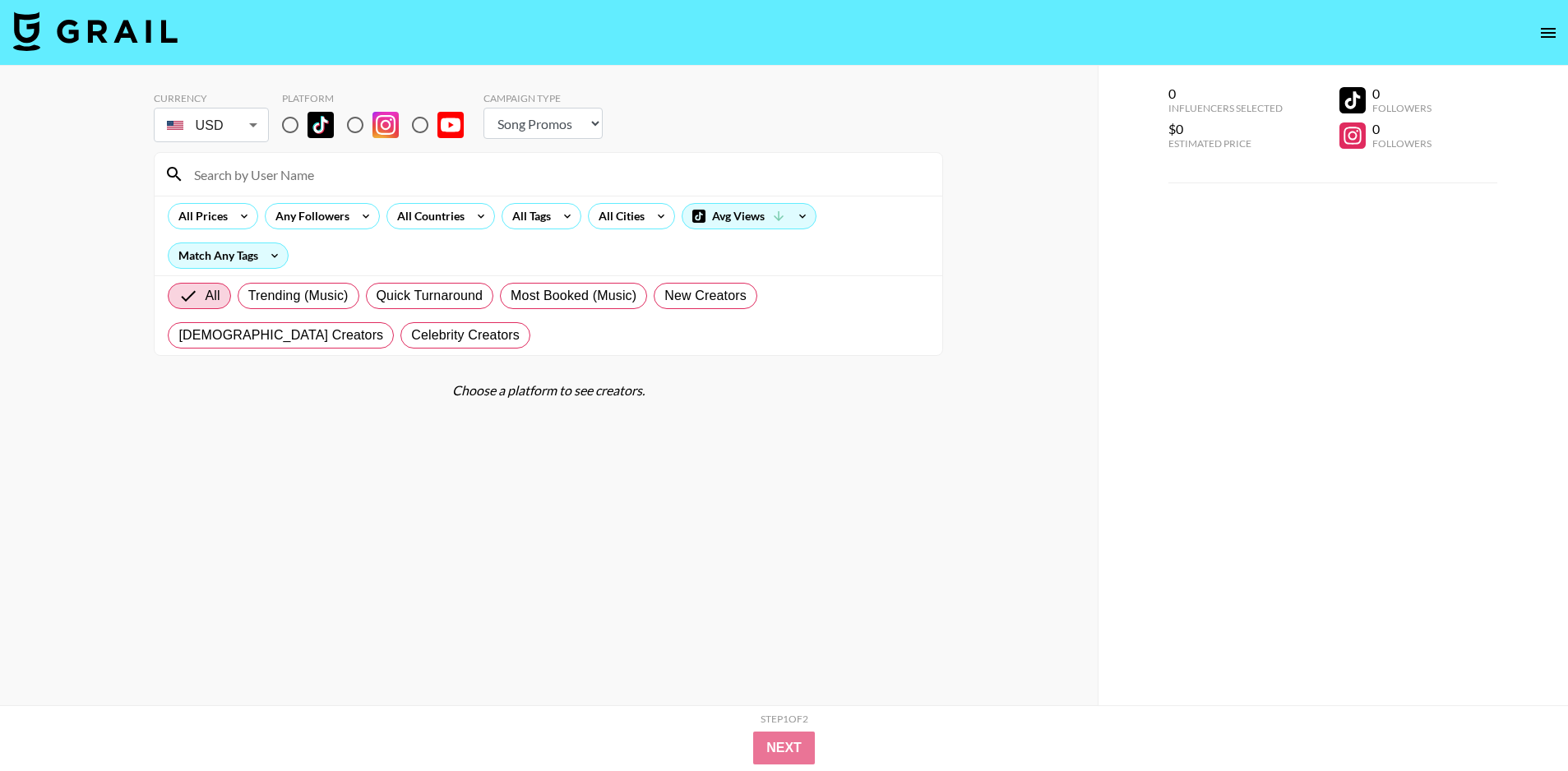
click at [319, 176] on input at bounding box center [557, 174] width 748 height 27
click at [366, 121] on input "radio" at bounding box center [355, 125] width 34 height 34
radio input "true"
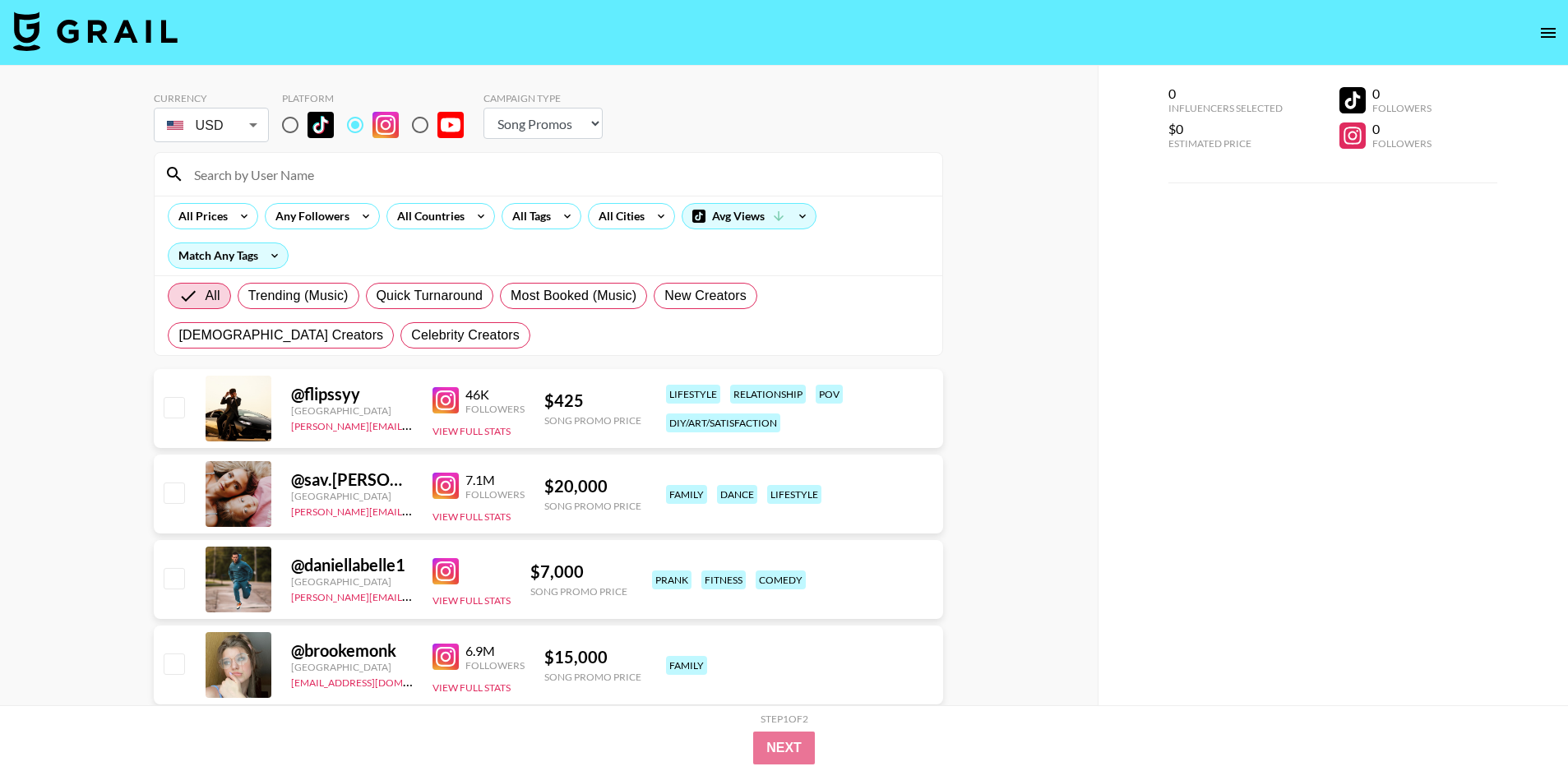
click at [340, 178] on input at bounding box center [557, 174] width 748 height 27
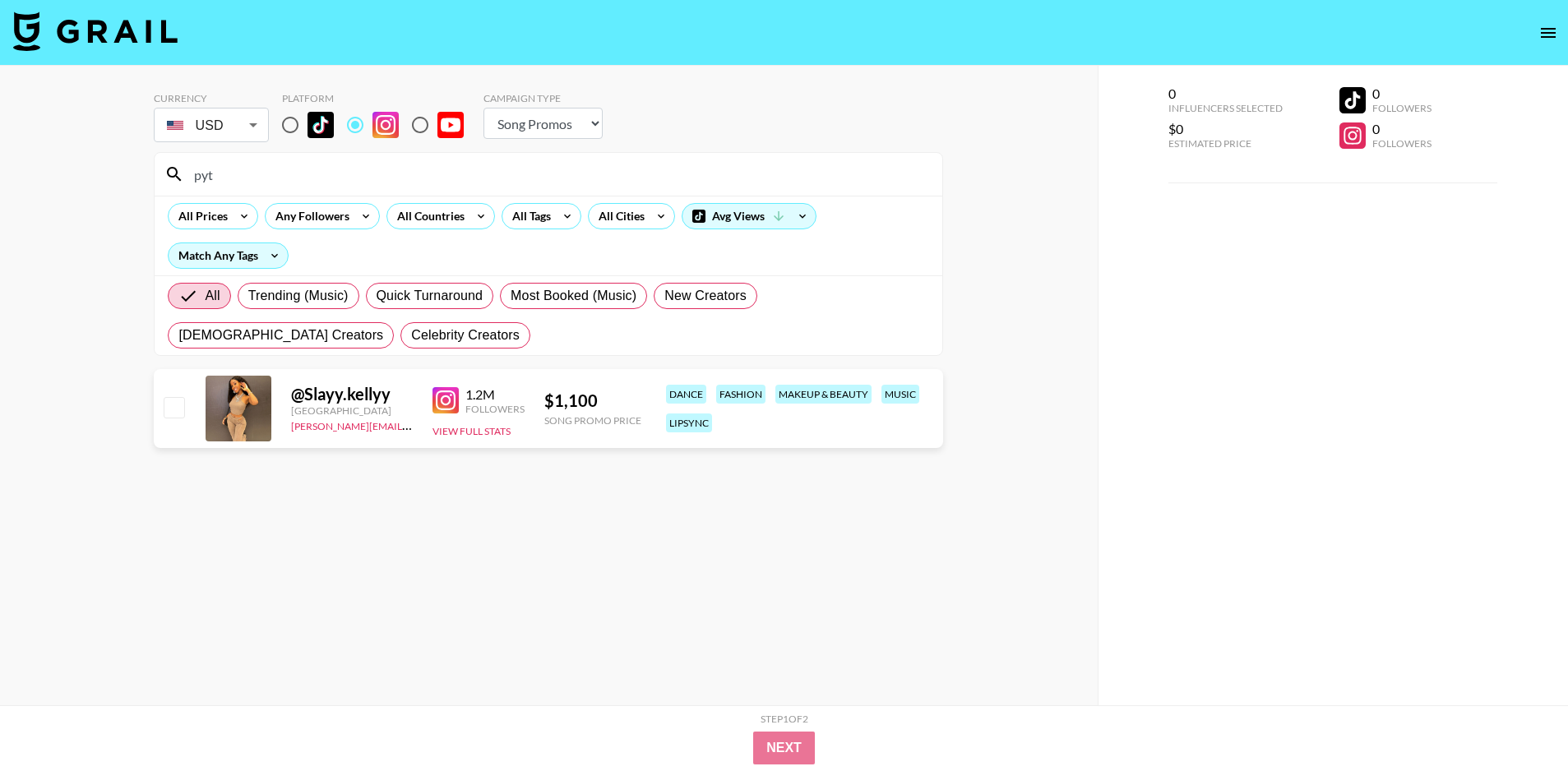
type input "pyt"
click at [448, 405] on img at bounding box center [446, 400] width 27 height 27
